Goal: Task Accomplishment & Management: Use online tool/utility

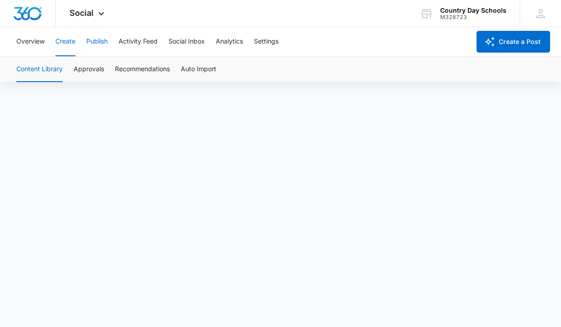
click at [94, 38] on button "Publish" at bounding box center [96, 41] width 21 height 29
click at [63, 44] on button "Create" at bounding box center [65, 41] width 20 height 29
click at [89, 41] on button "Publish" at bounding box center [96, 41] width 21 height 29
click at [60, 39] on button "Create" at bounding box center [65, 41] width 20 height 29
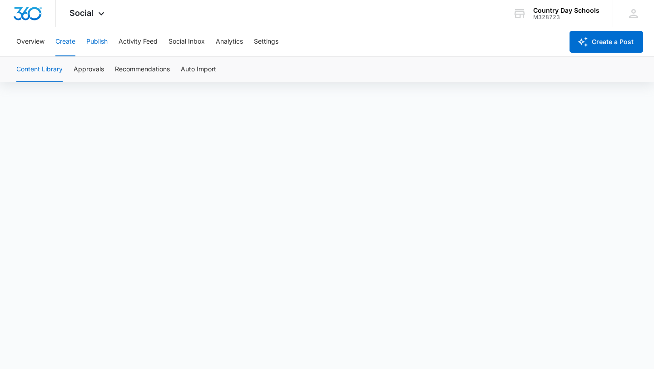
click at [89, 43] on button "Publish" at bounding box center [96, 41] width 21 height 29
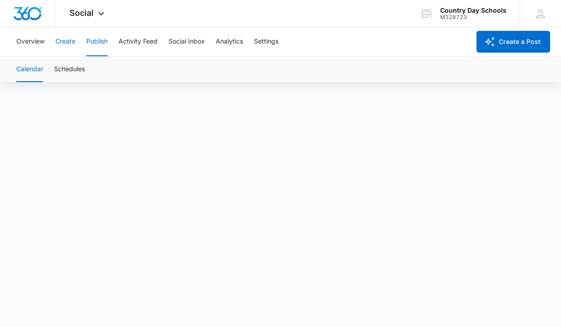
click at [67, 37] on button "Create" at bounding box center [65, 41] width 20 height 29
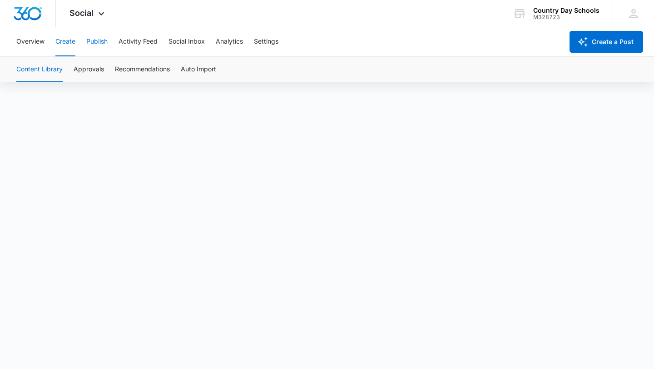
click at [92, 40] on button "Publish" at bounding box center [96, 41] width 21 height 29
